Goal: Task Accomplishment & Management: Use online tool/utility

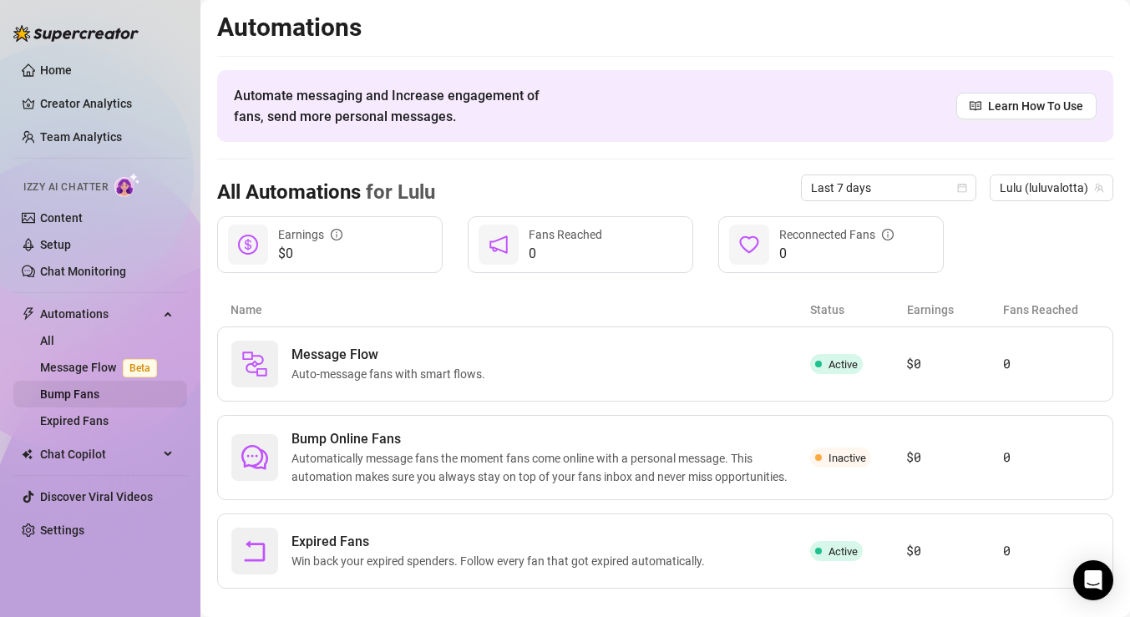
click at [99, 396] on link "Bump Fans" at bounding box center [69, 394] width 59 height 13
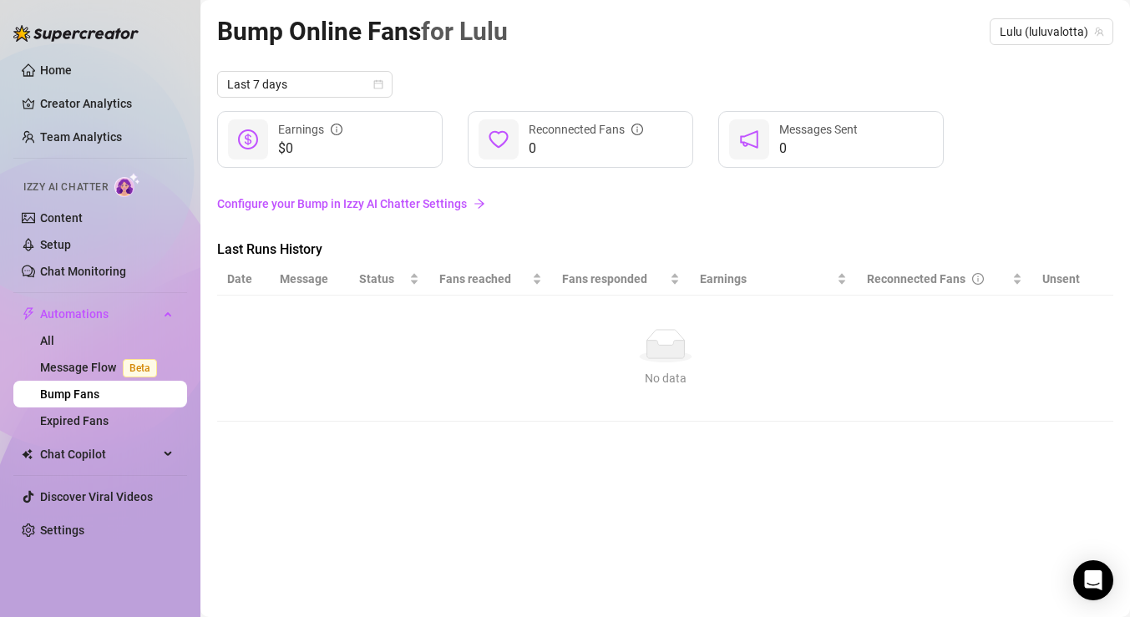
click at [361, 204] on link "Configure your Bump in Izzy AI Chatter Settings" at bounding box center [665, 204] width 896 height 18
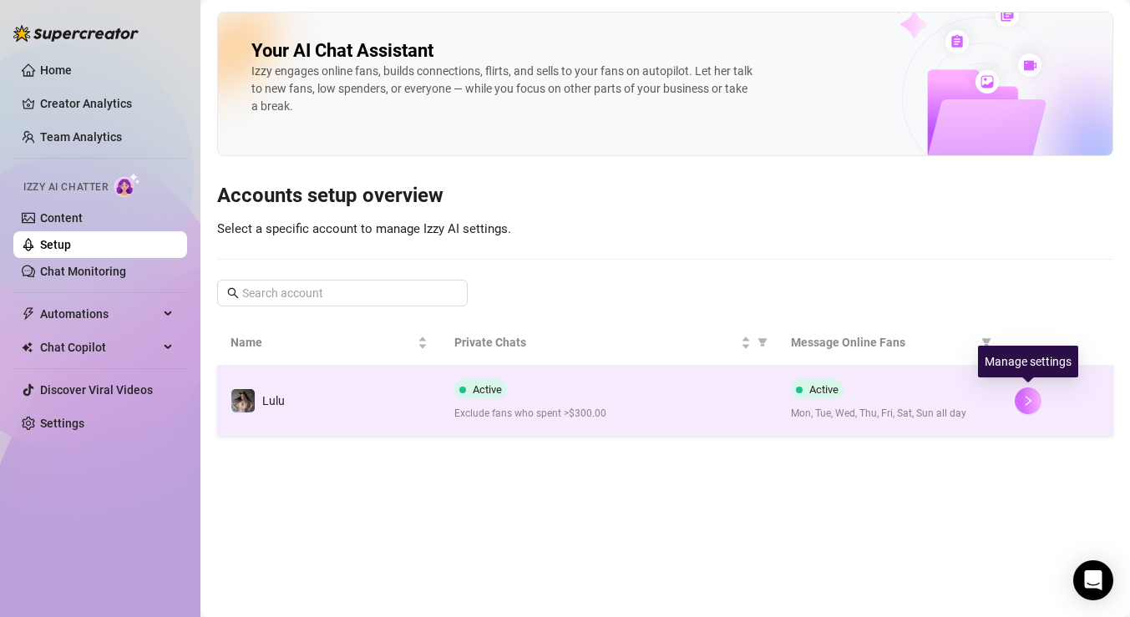
click at [1027, 397] on icon "right" at bounding box center [1029, 401] width 6 height 10
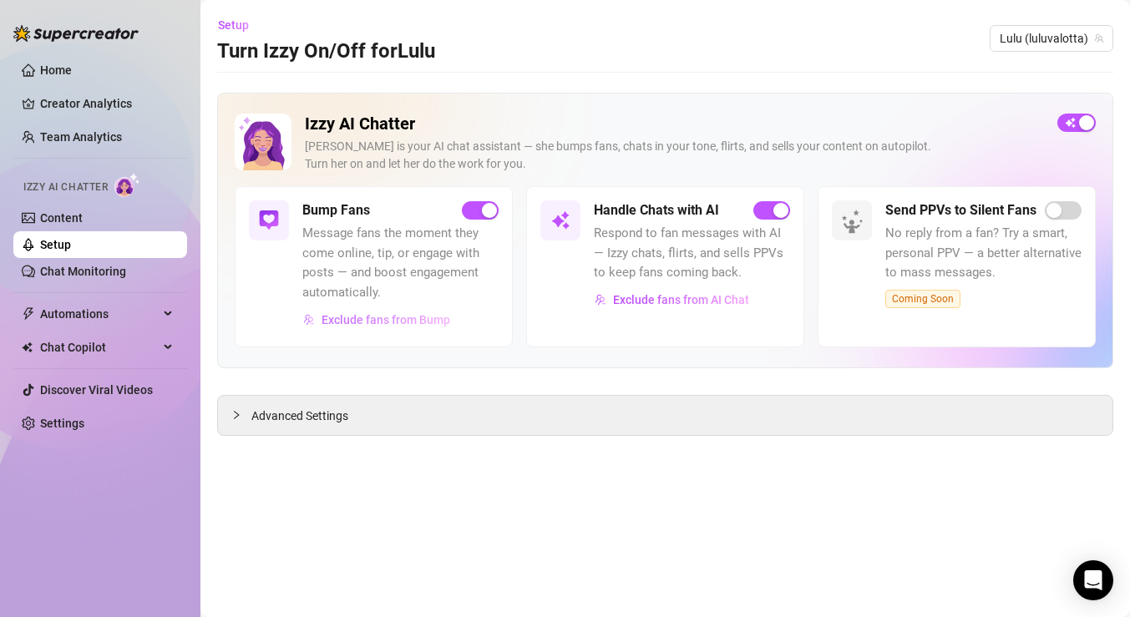
click at [423, 318] on span "Exclude fans from Bump" at bounding box center [386, 319] width 129 height 13
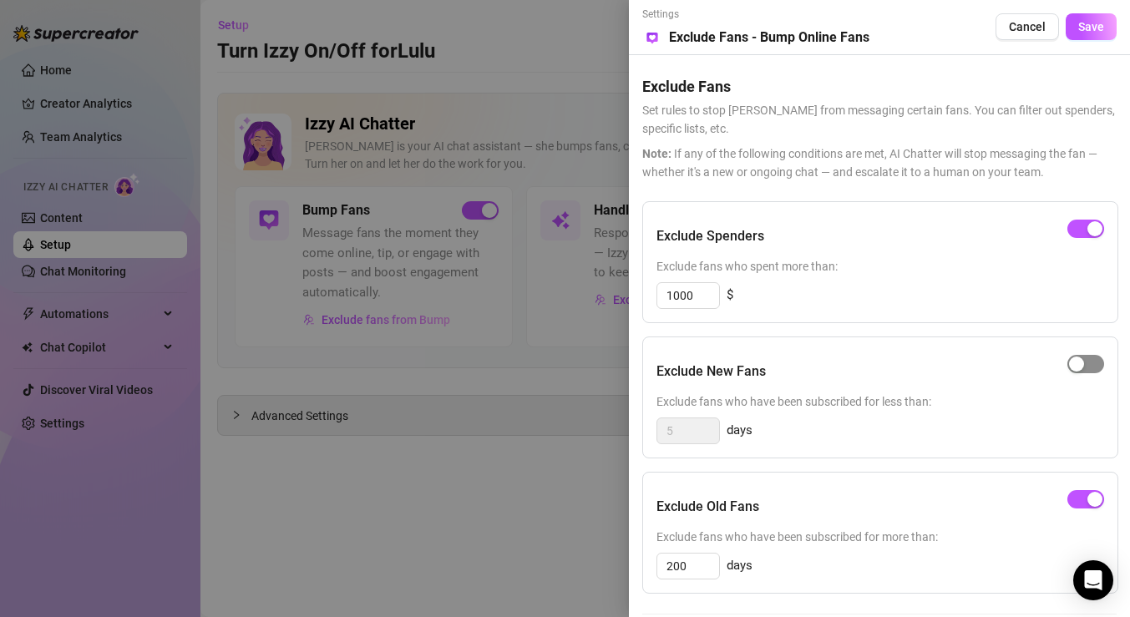
click at [1084, 367] on span "button" at bounding box center [1085, 364] width 37 height 18
click at [702, 435] on input "5" at bounding box center [688, 430] width 62 height 25
type input "1"
click at [1082, 28] on span "Save" at bounding box center [1091, 26] width 26 height 13
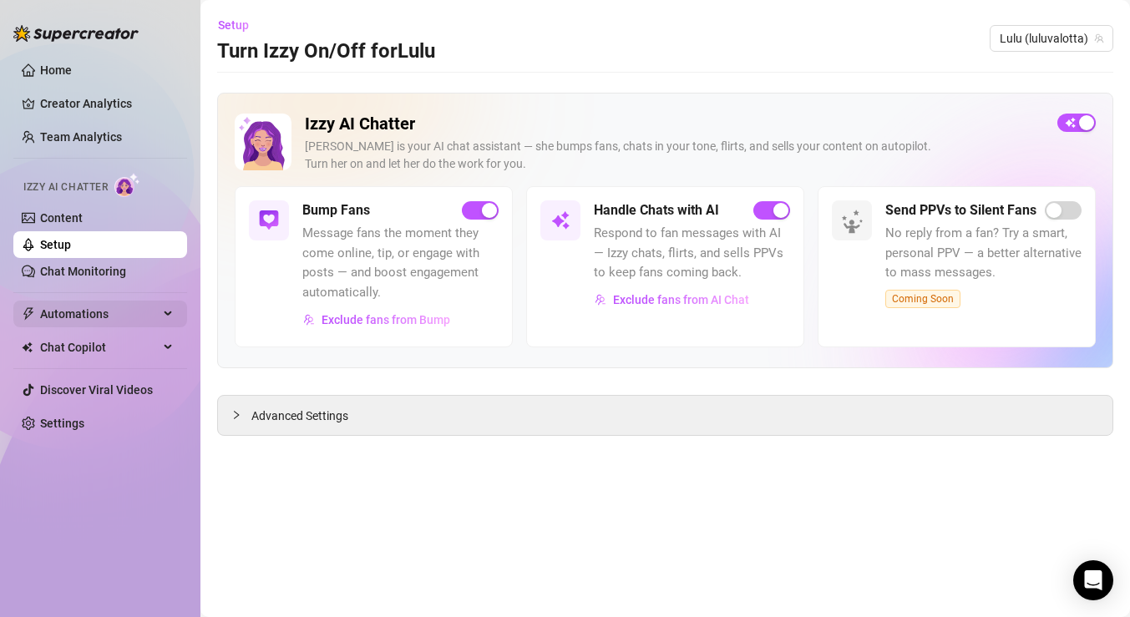
click at [116, 323] on span "Automations" at bounding box center [99, 314] width 119 height 27
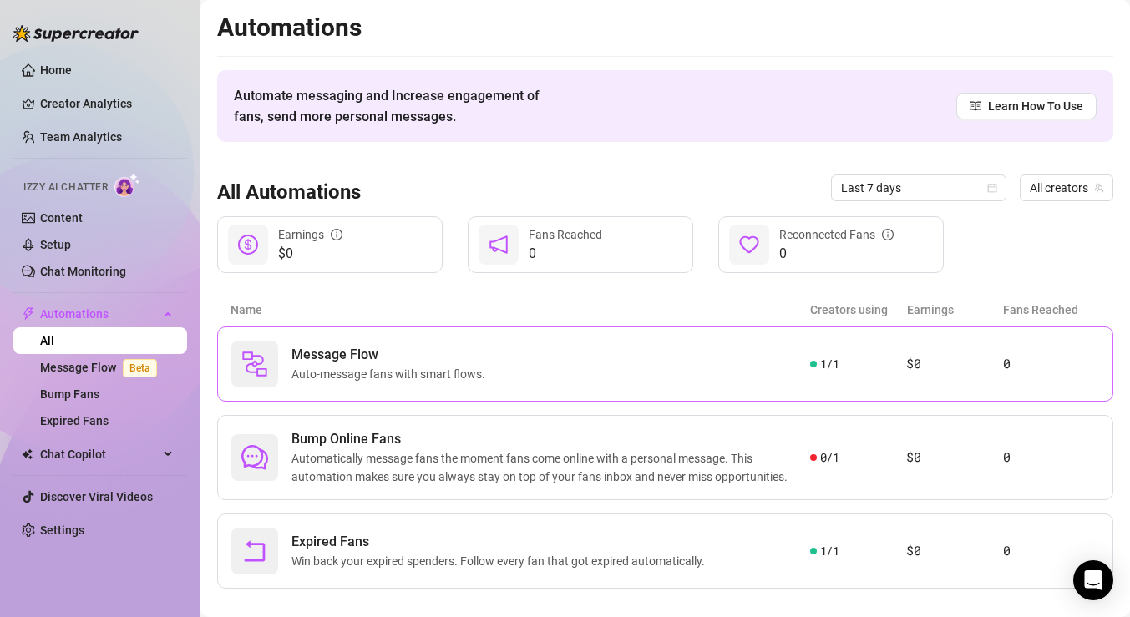
click at [991, 377] on div "Message Flow Auto-message fans with smart flows. 1 / 1 $0 0" at bounding box center [665, 364] width 896 height 75
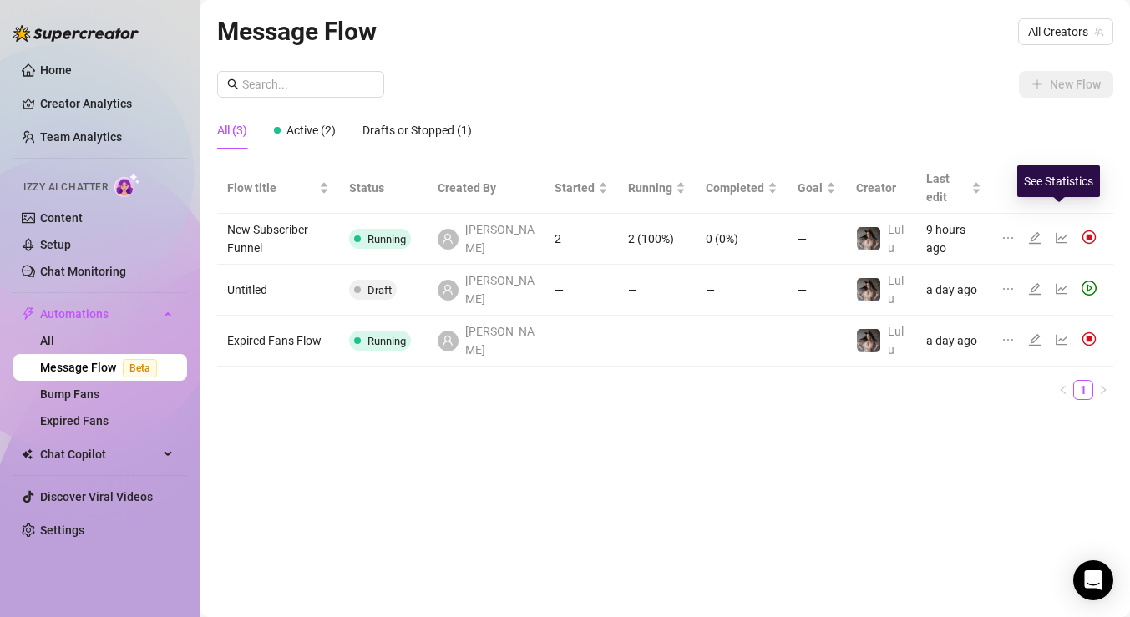
click at [1037, 231] on icon "edit" at bounding box center [1034, 237] width 13 height 13
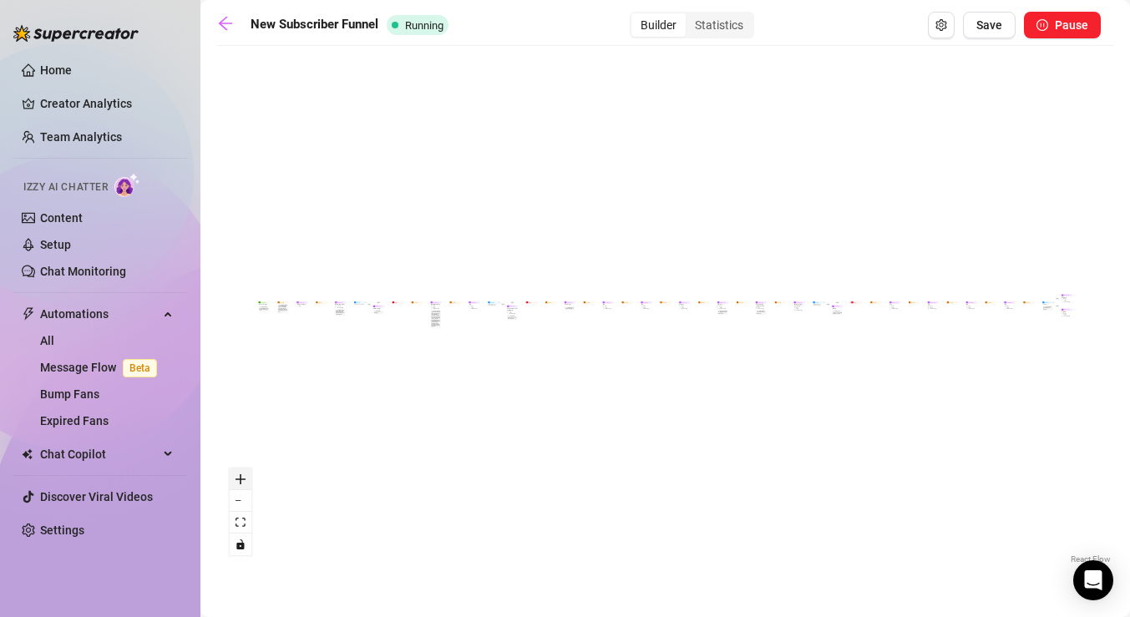
click at [242, 480] on icon "zoom in" at bounding box center [241, 479] width 10 height 10
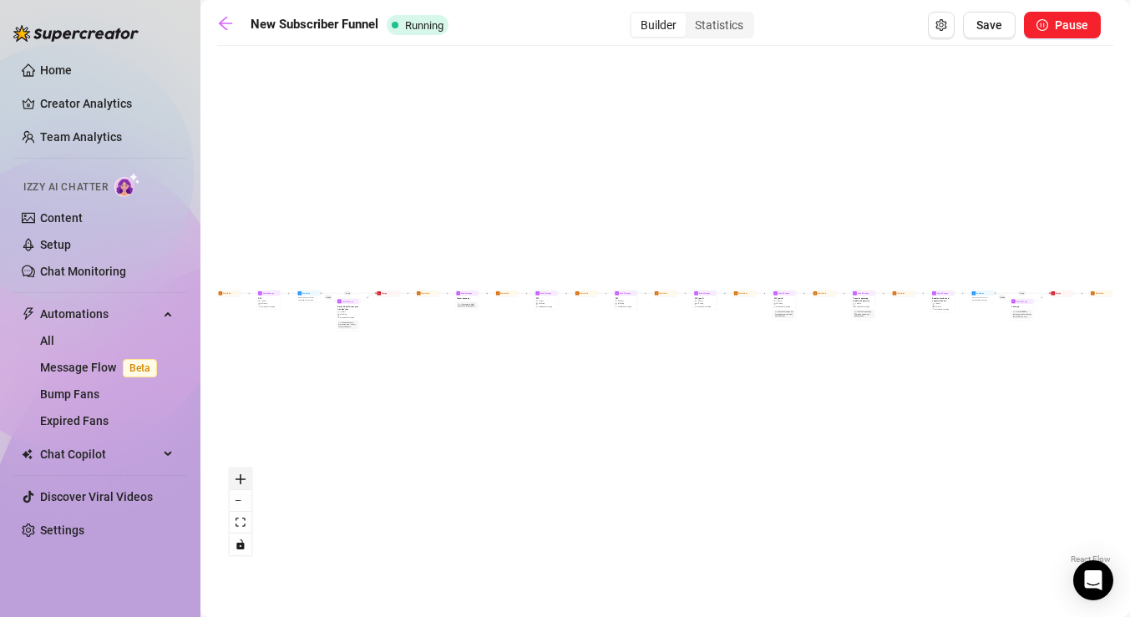
click at [242, 480] on icon "zoom in" at bounding box center [241, 479] width 10 height 10
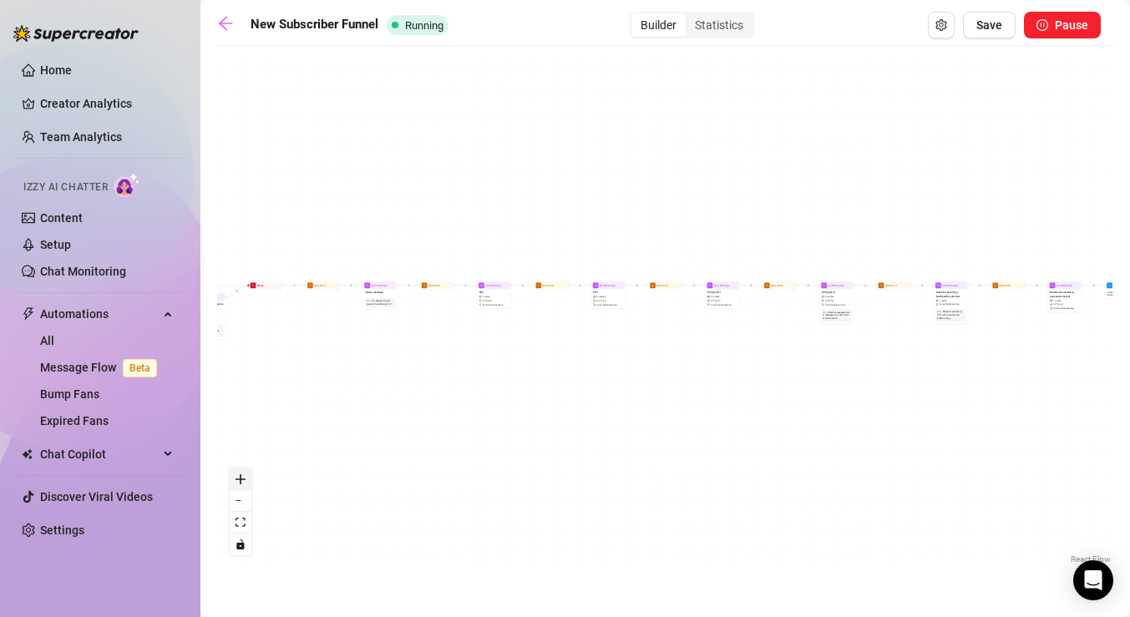
click at [242, 480] on icon "zoom in" at bounding box center [241, 479] width 10 height 10
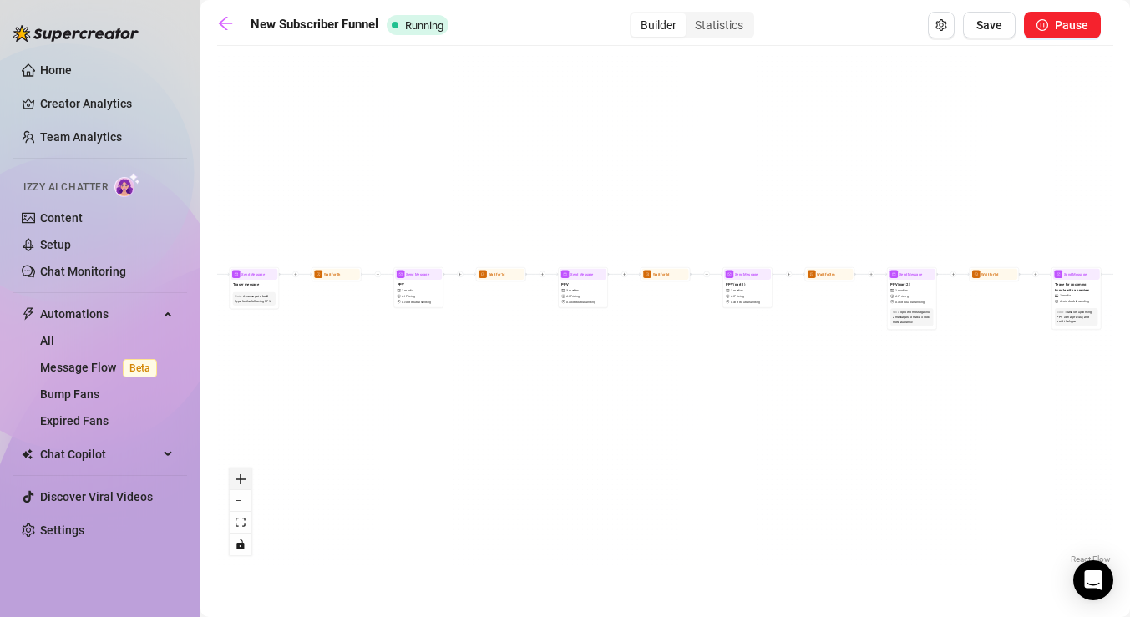
click at [242, 480] on icon "zoom in" at bounding box center [241, 479] width 10 height 10
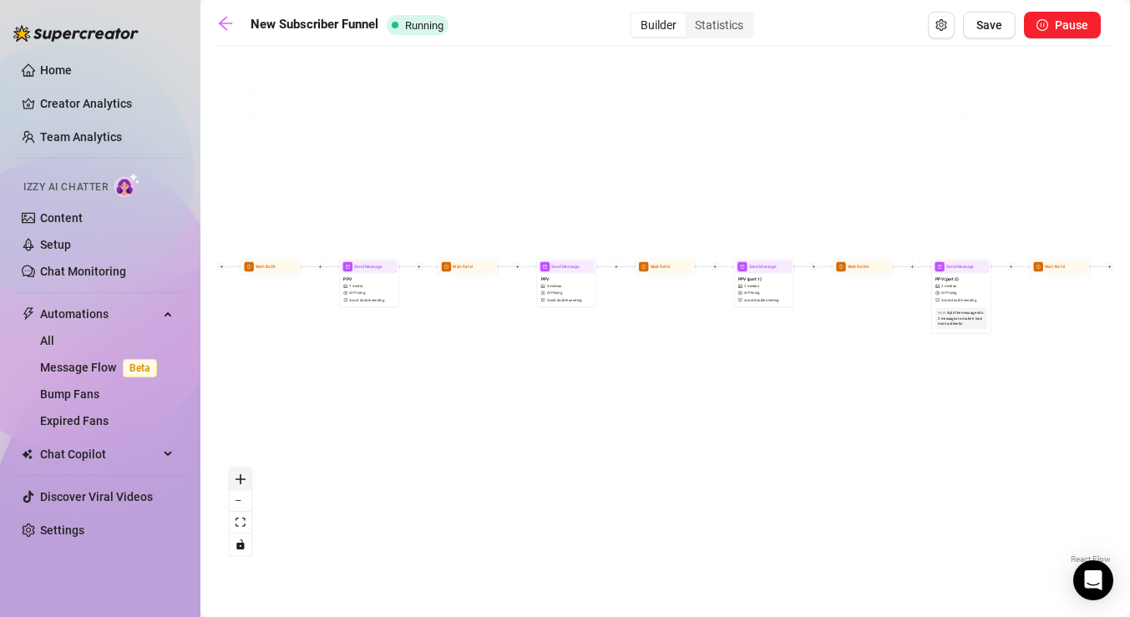
click at [242, 480] on icon "zoom in" at bounding box center [241, 479] width 10 height 10
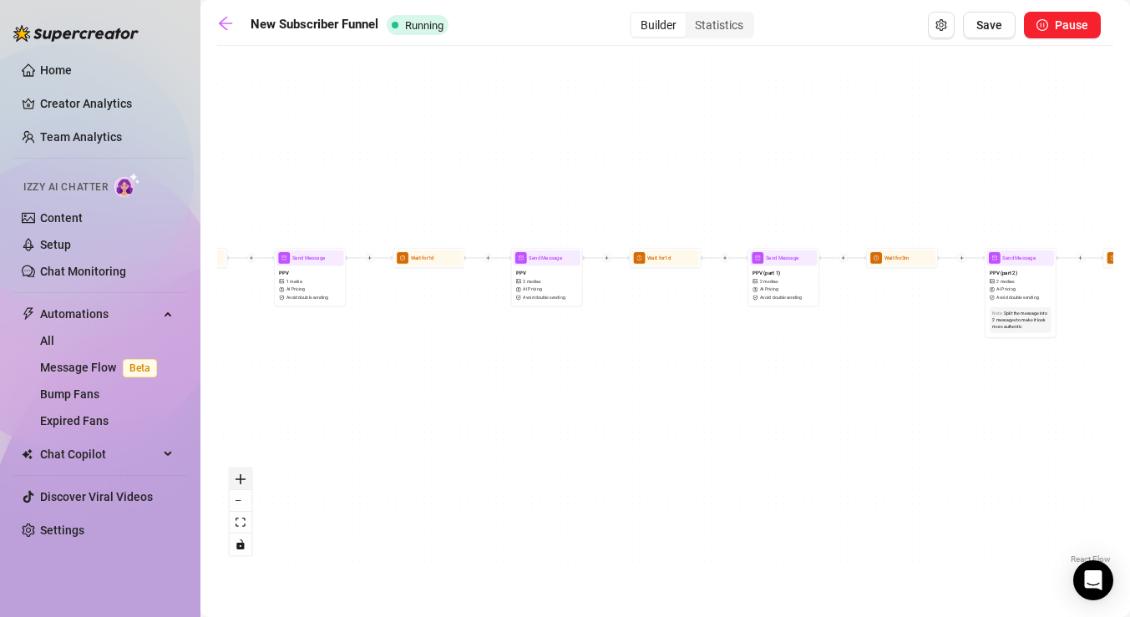
click at [242, 480] on icon "zoom in" at bounding box center [241, 479] width 10 height 10
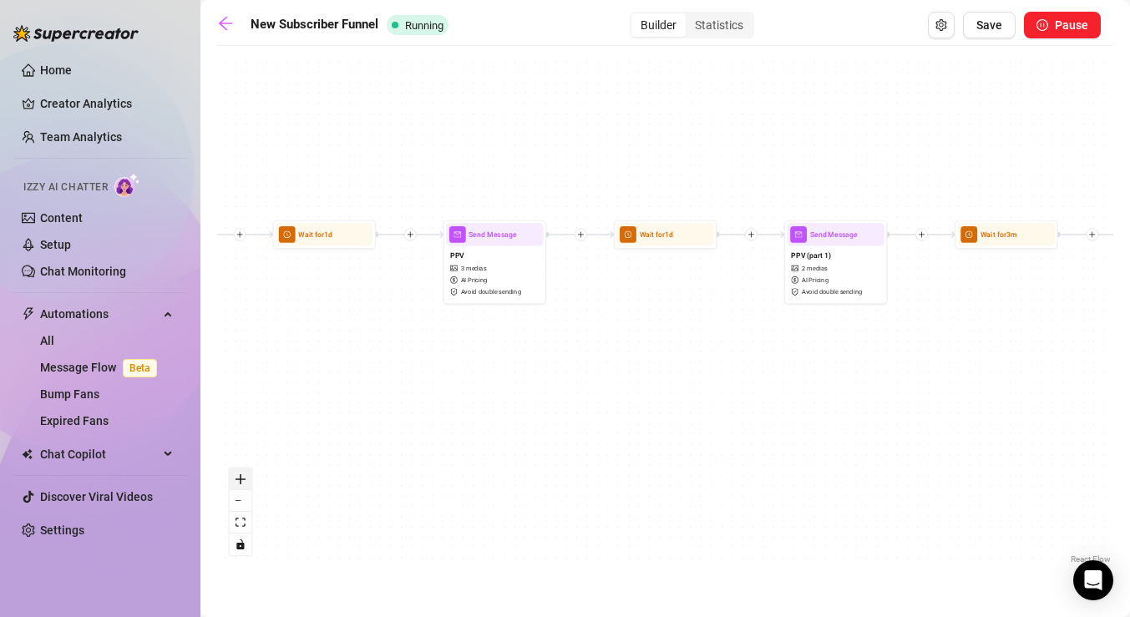
click at [242, 480] on icon "zoom in" at bounding box center [241, 479] width 10 height 10
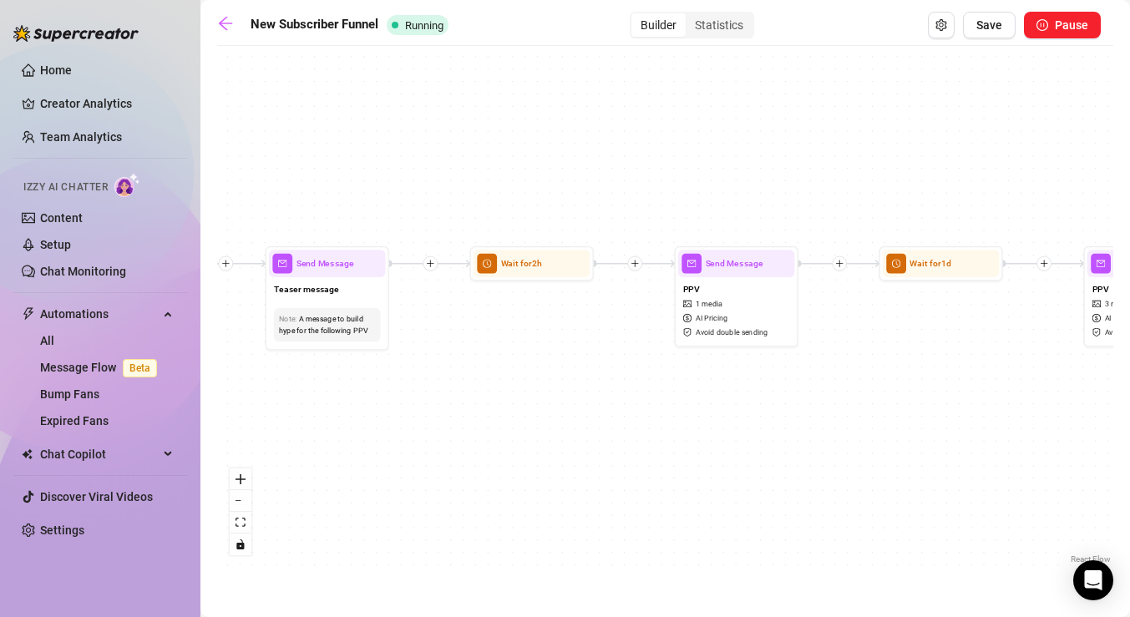
drag, startPoint x: 281, startPoint y: 362, endPoint x: 1085, endPoint y: 413, distance: 805.1
click at [1085, 413] on div "If True If True If True If False If False If False If True If False Wait for 1m…" at bounding box center [665, 311] width 896 height 514
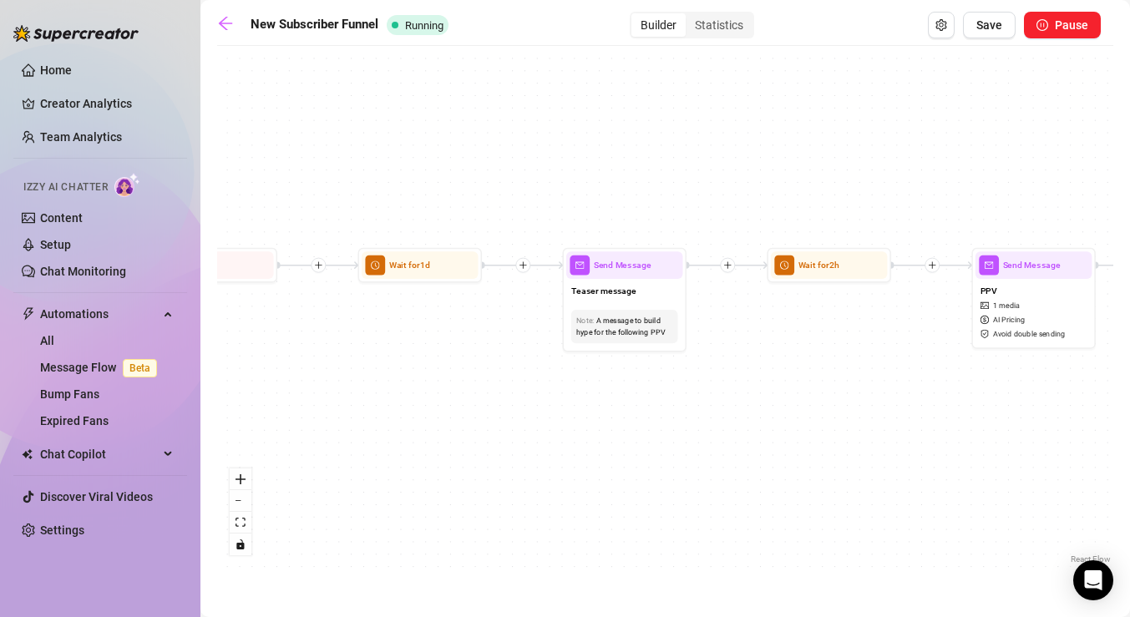
drag, startPoint x: 430, startPoint y: 433, endPoint x: 877, endPoint y: 388, distance: 449.1
click at [877, 388] on div "If True If True If True If False If False If False If True If False Wait for 1m…" at bounding box center [665, 311] width 896 height 514
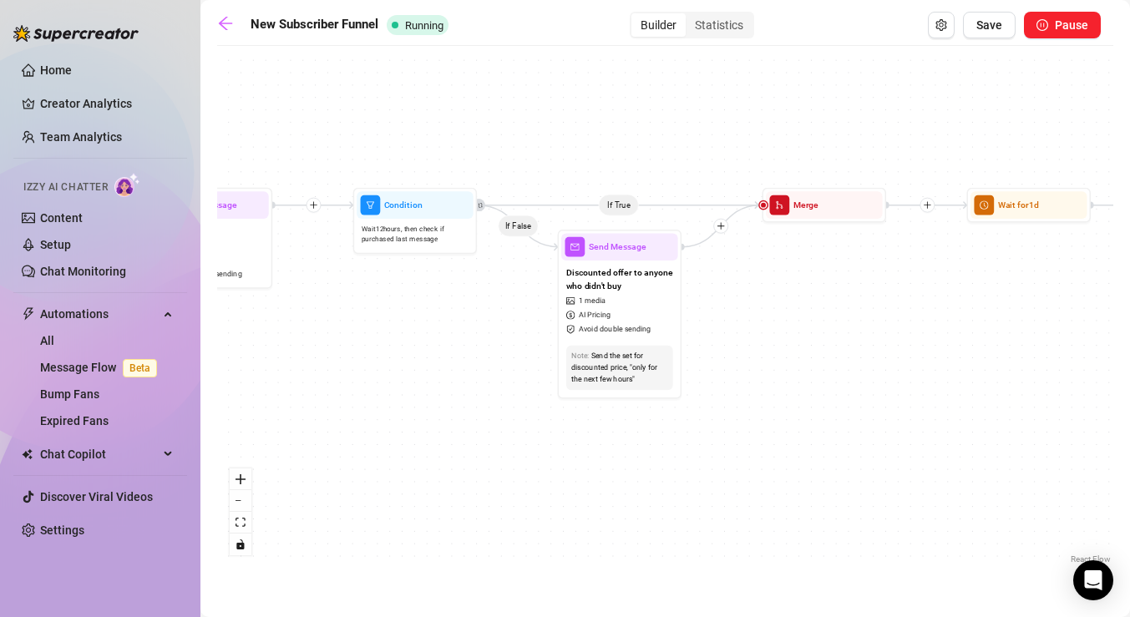
drag, startPoint x: 439, startPoint y: 387, endPoint x: 903, endPoint y: 357, distance: 464.5
click at [903, 357] on div "If True If True If True If False If False If False If True If False Wait for 1m…" at bounding box center [665, 311] width 896 height 514
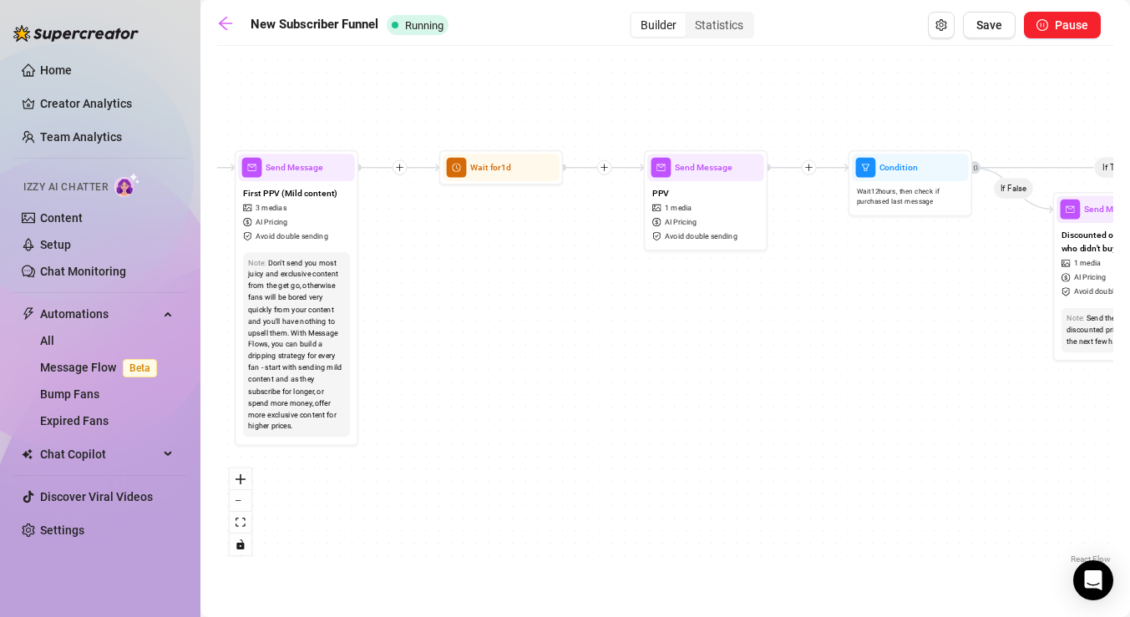
drag, startPoint x: 383, startPoint y: 415, endPoint x: 811, endPoint y: 376, distance: 429.4
click at [811, 376] on div "If True If True If True If False If False If False If True If False Wait for 1m…" at bounding box center [665, 311] width 896 height 514
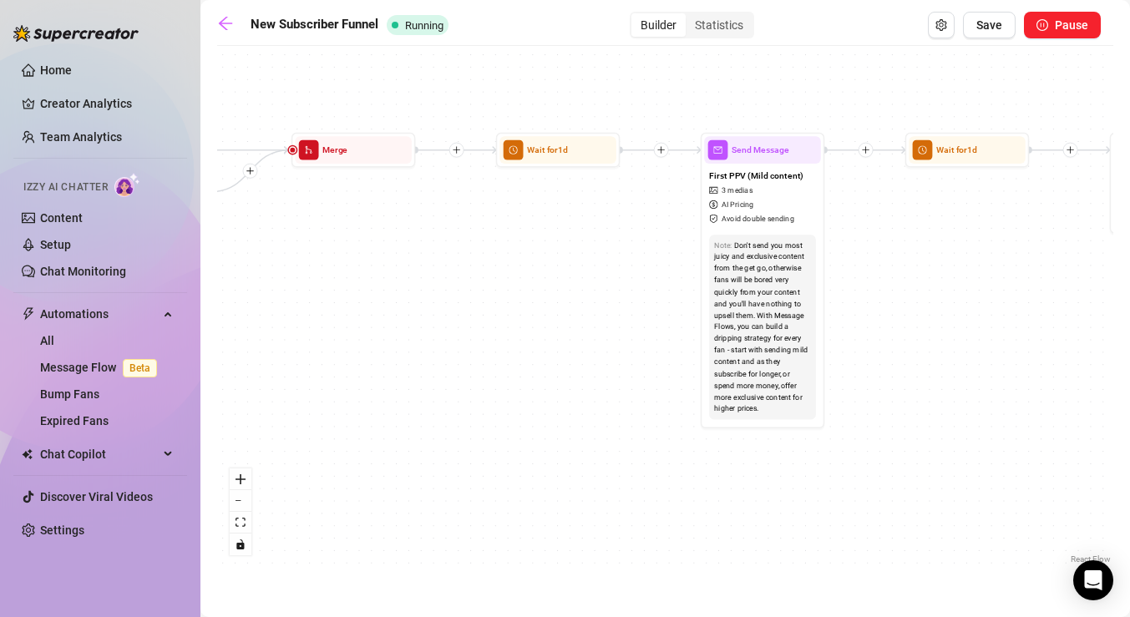
drag, startPoint x: 443, startPoint y: 382, endPoint x: 864, endPoint y: 373, distance: 421.1
click at [864, 373] on div "If True If True If True If False If False If False If True If False Wait for 1m…" at bounding box center [665, 311] width 896 height 514
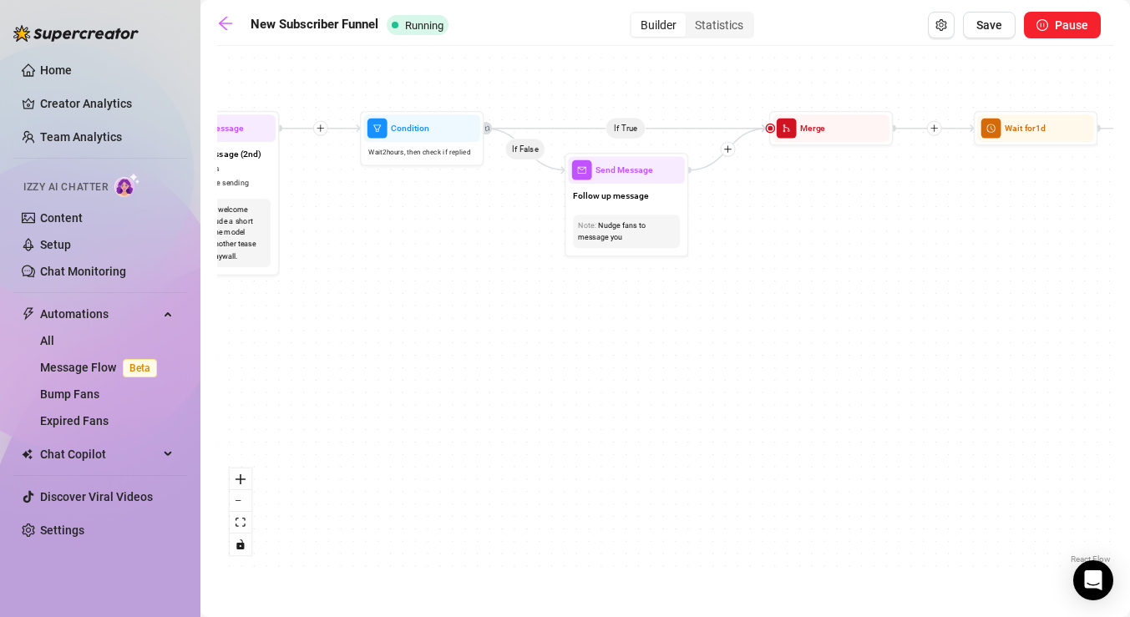
drag, startPoint x: 366, startPoint y: 391, endPoint x: 832, endPoint y: 371, distance: 466.5
click at [832, 371] on div "If True If True If True If False If False If False If True If False Wait for 1m…" at bounding box center [665, 311] width 896 height 514
drag, startPoint x: 517, startPoint y: 365, endPoint x: 895, endPoint y: 357, distance: 378.5
click at [895, 357] on div "If True If True If True If False If False If False If True If False Wait for 1m…" at bounding box center [665, 311] width 896 height 514
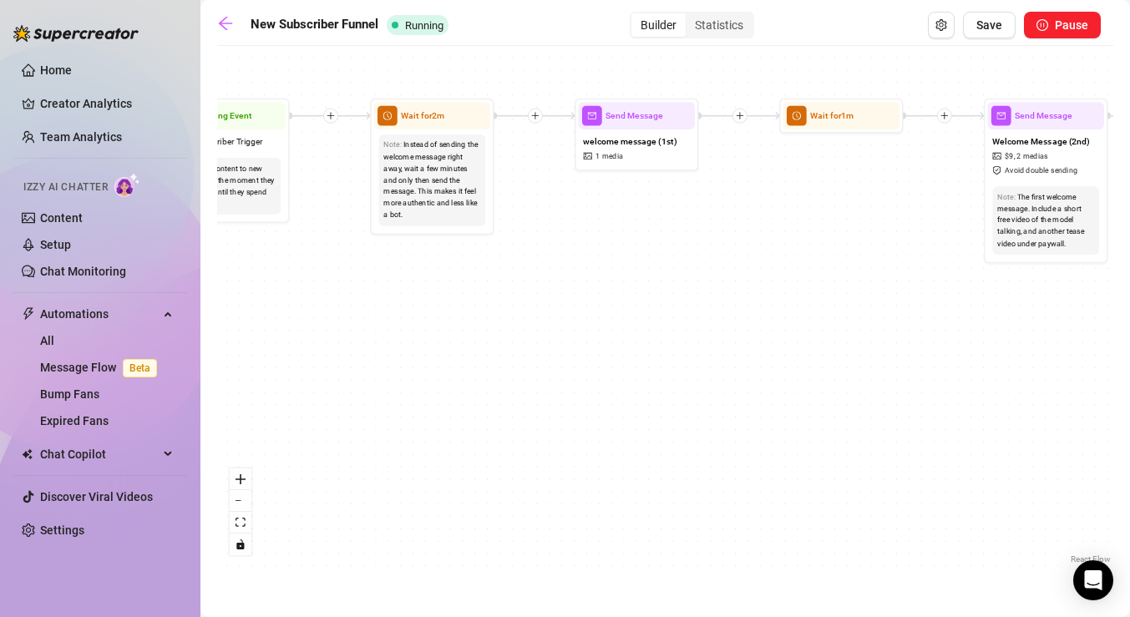
drag, startPoint x: 339, startPoint y: 371, endPoint x: 805, endPoint y: 367, distance: 466.1
click at [805, 367] on div "If True If True If True If False If False If False If True If False Wait for 1m…" at bounding box center [665, 311] width 896 height 514
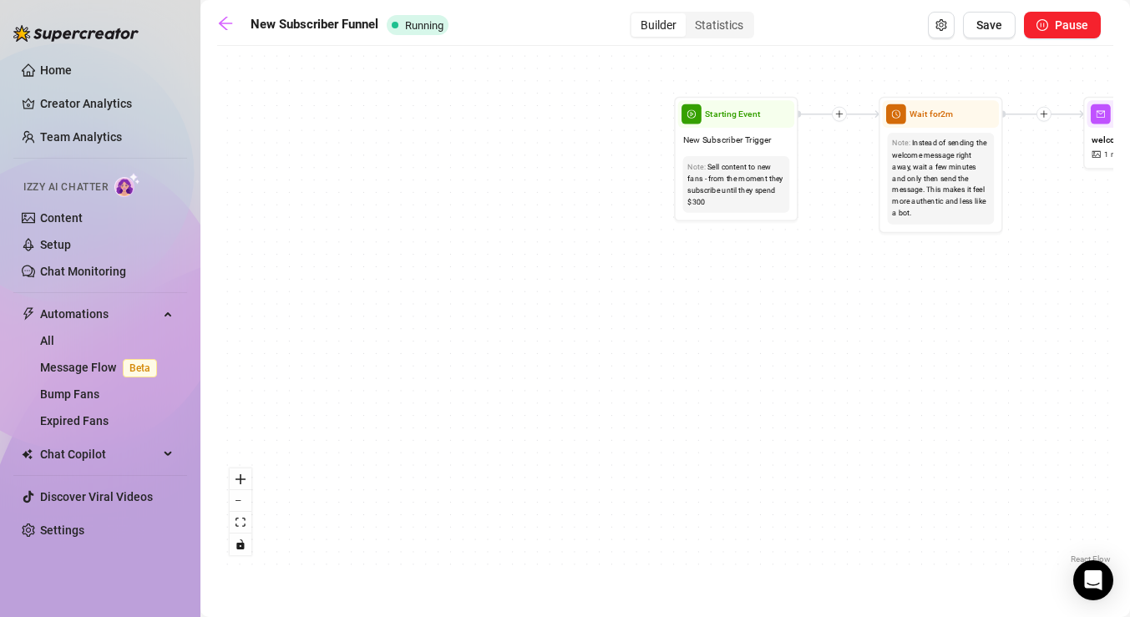
drag, startPoint x: 407, startPoint y: 337, endPoint x: 900, endPoint y: 336, distance: 492.8
click at [900, 336] on div "If True If True If True If False If False If False If True If False Wait for 1m…" at bounding box center [665, 311] width 896 height 514
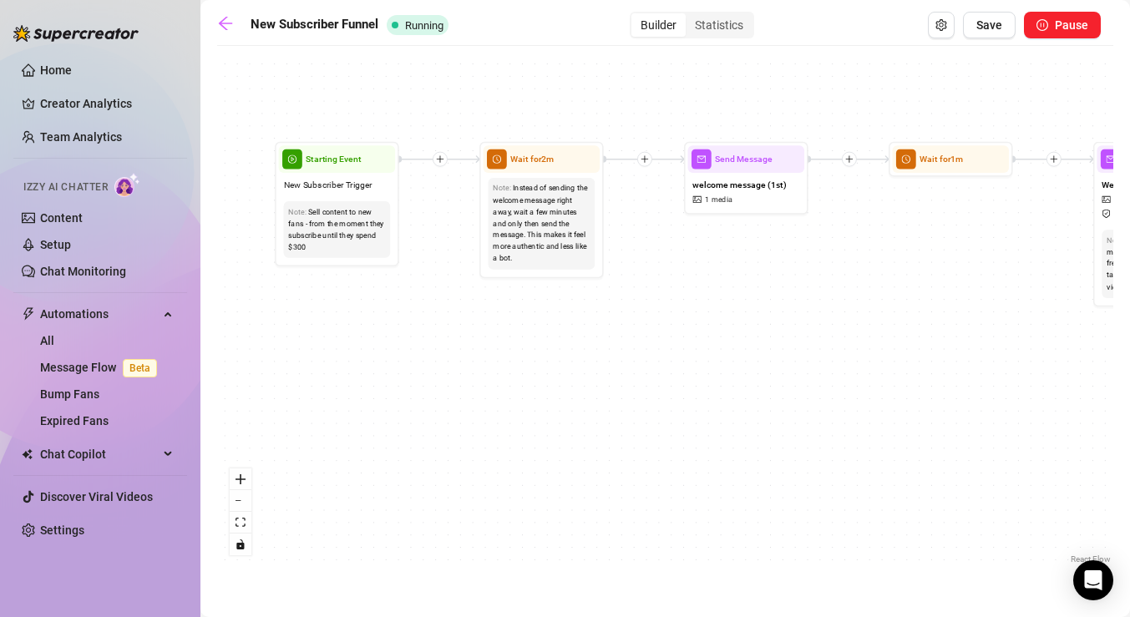
drag, startPoint x: 1014, startPoint y: 318, endPoint x: 591, endPoint y: 370, distance: 426.6
click at [591, 370] on div "If True If True If True If False If False If False If True If False Wait for 1m…" at bounding box center [665, 311] width 896 height 514
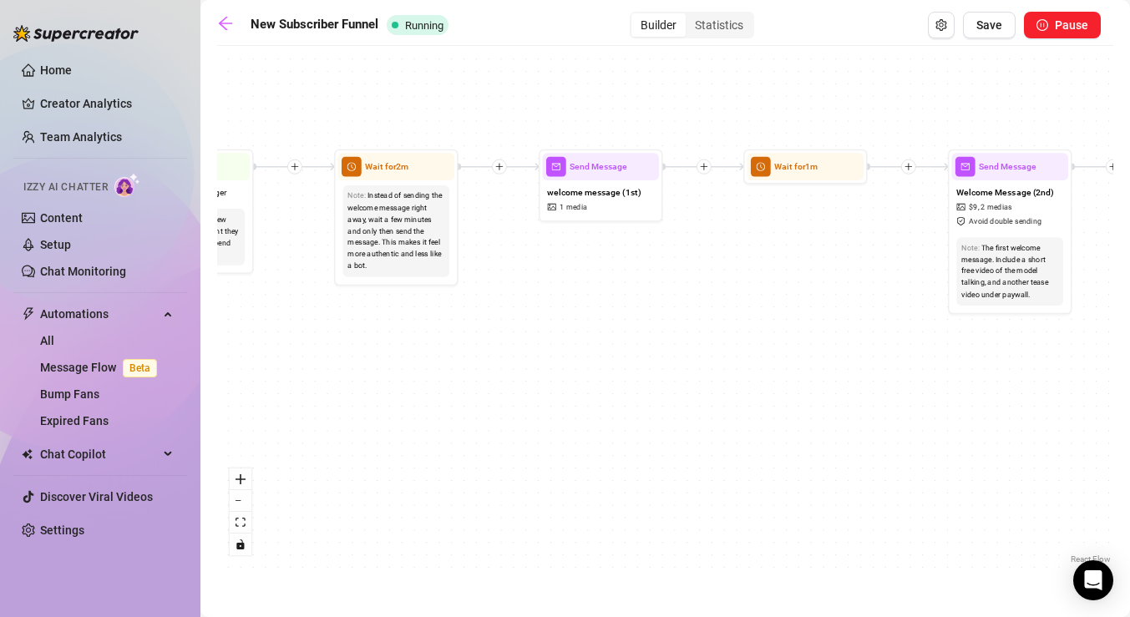
drag, startPoint x: 773, startPoint y: 345, endPoint x: 543, endPoint y: 373, distance: 232.3
click at [543, 373] on div "If True If True If True If False If False If False If True If False Wait for 1m…" at bounding box center [665, 311] width 896 height 514
